Goal: Find specific page/section

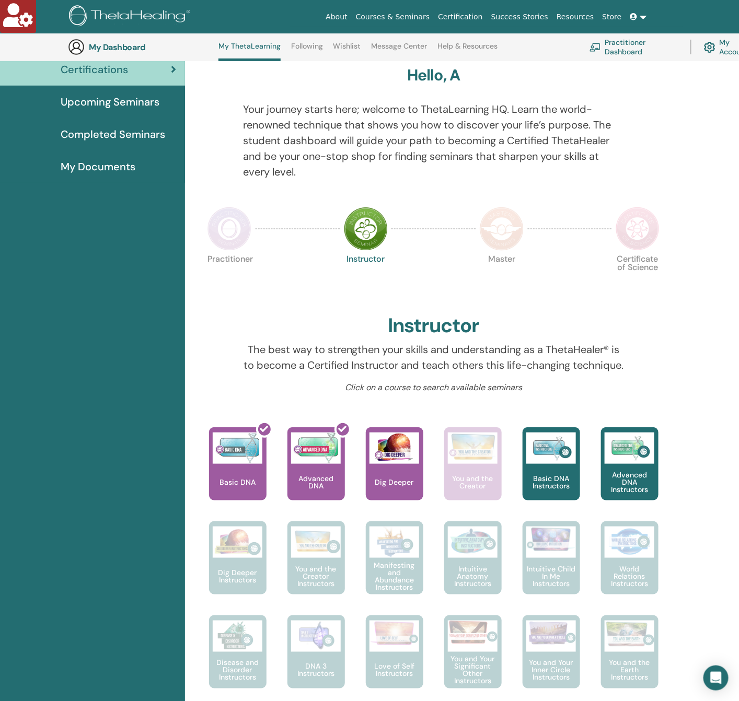
scroll to position [80, 0]
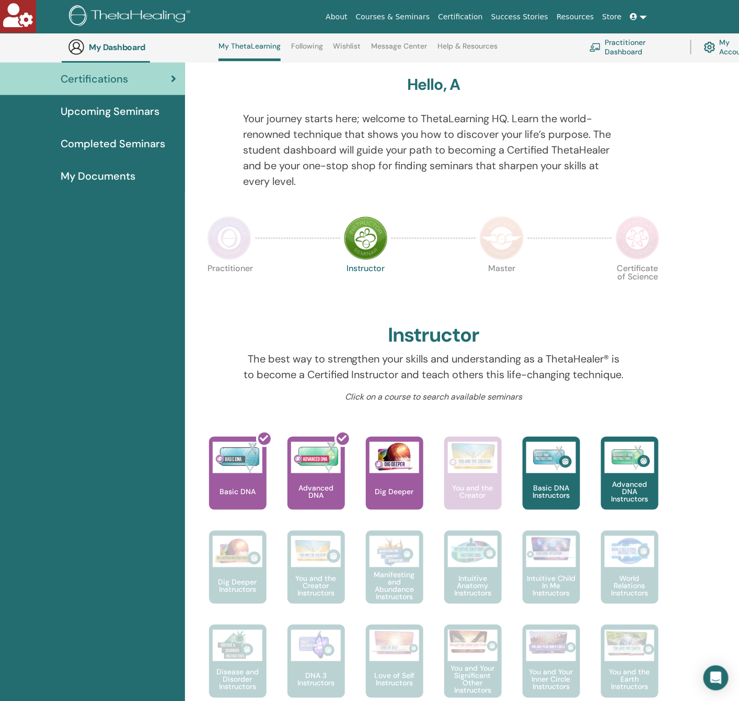
click at [230, 240] on img at bounding box center [229, 238] width 44 height 44
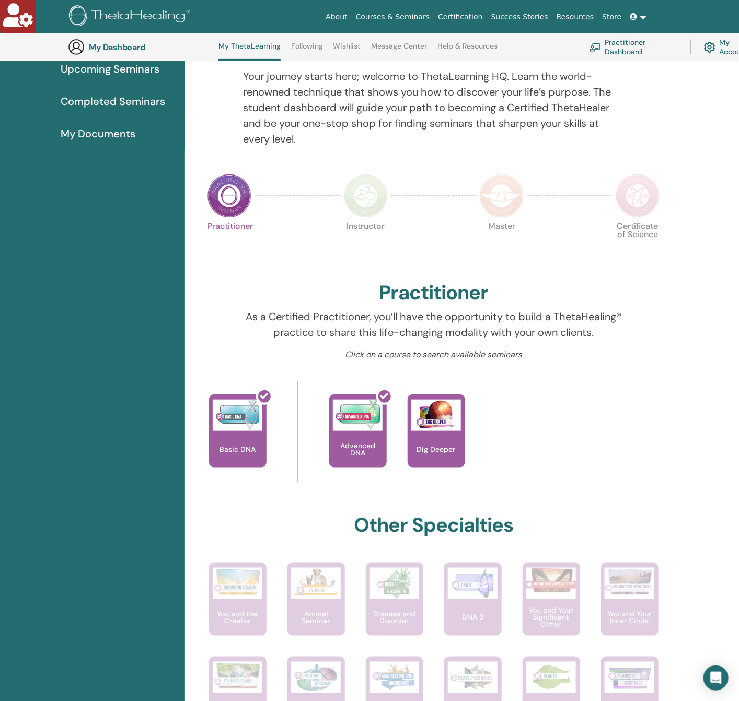
scroll to position [106, 0]
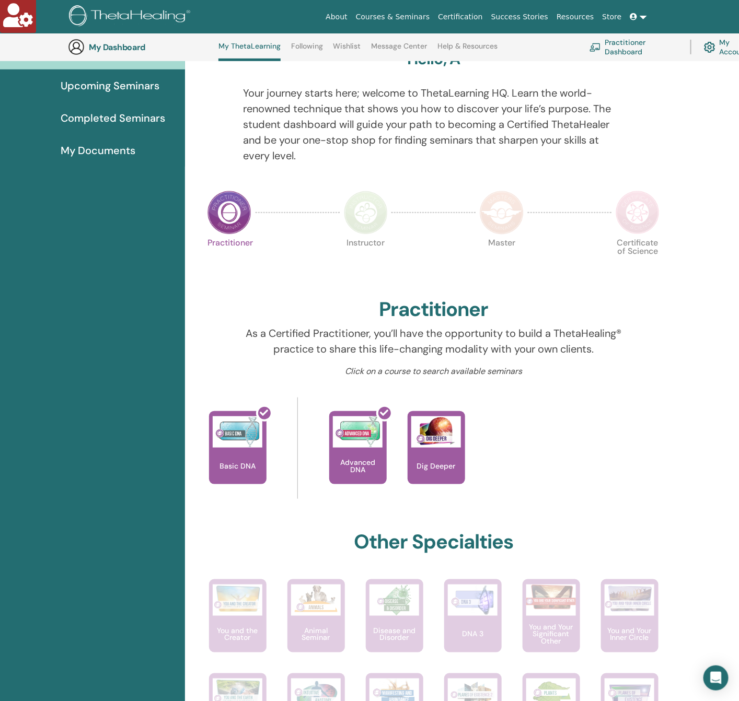
click at [363, 218] on img at bounding box center [366, 213] width 44 height 44
